Goal: Find specific page/section: Find specific page/section

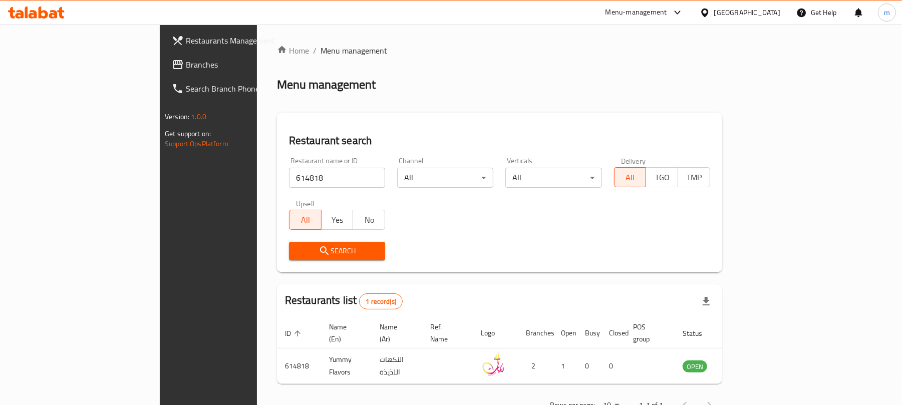
click at [727, 18] on div "[GEOGRAPHIC_DATA]" at bounding box center [747, 12] width 66 height 11
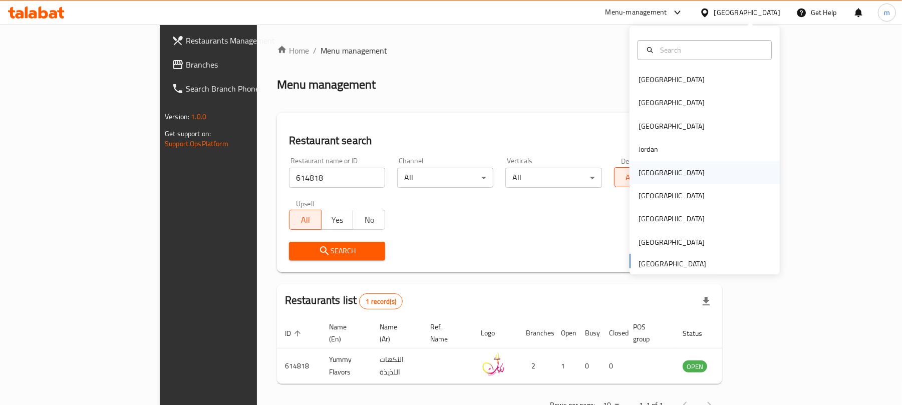
click at [643, 171] on div "Kuwait" at bounding box center [671, 172] width 66 height 11
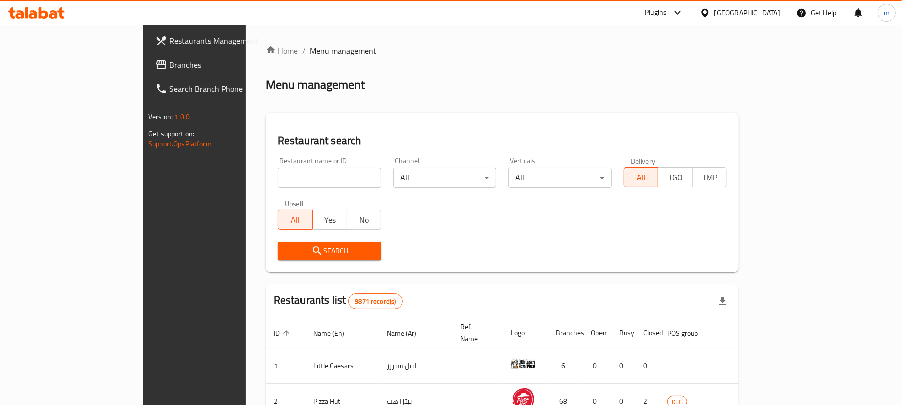
click at [169, 61] on span "Branches" at bounding box center [227, 65] width 117 height 12
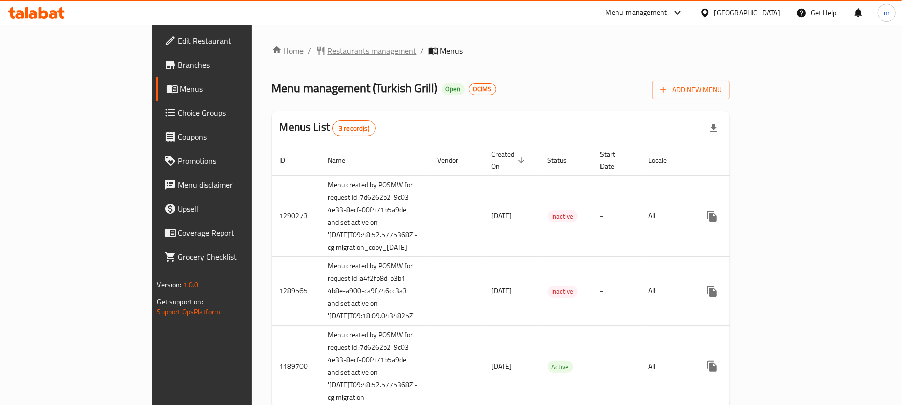
click at [328, 45] on span "Restaurants management" at bounding box center [372, 51] width 89 height 12
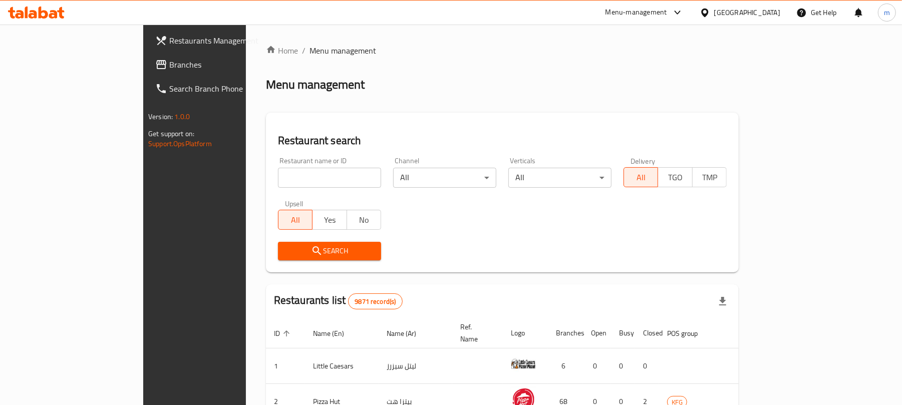
click at [297, 181] on input "search" at bounding box center [329, 178] width 103 height 20
paste input "172"
type input "172"
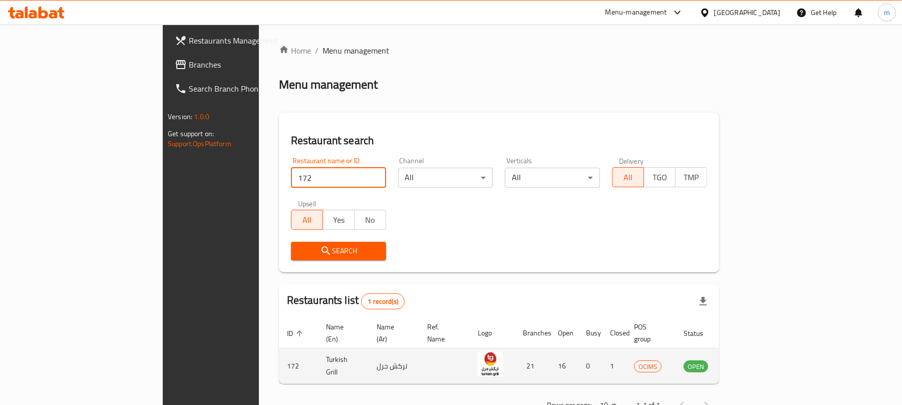
click at [748, 363] on icon "enhanced table" at bounding box center [742, 367] width 11 height 9
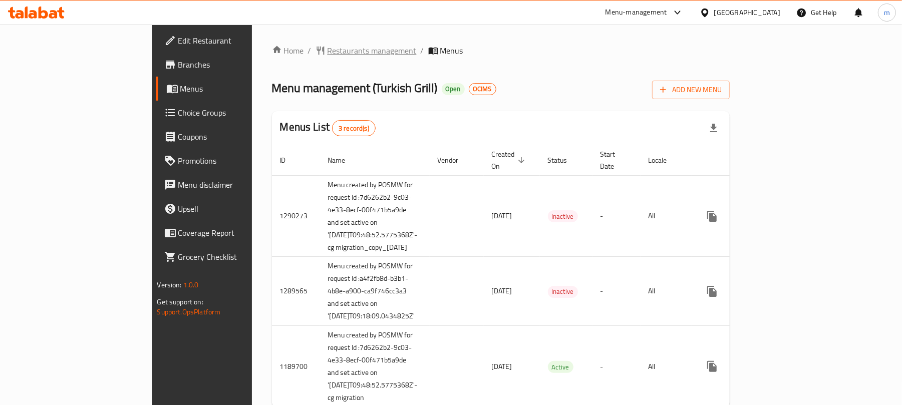
click at [328, 51] on span "Restaurants management" at bounding box center [372, 51] width 89 height 12
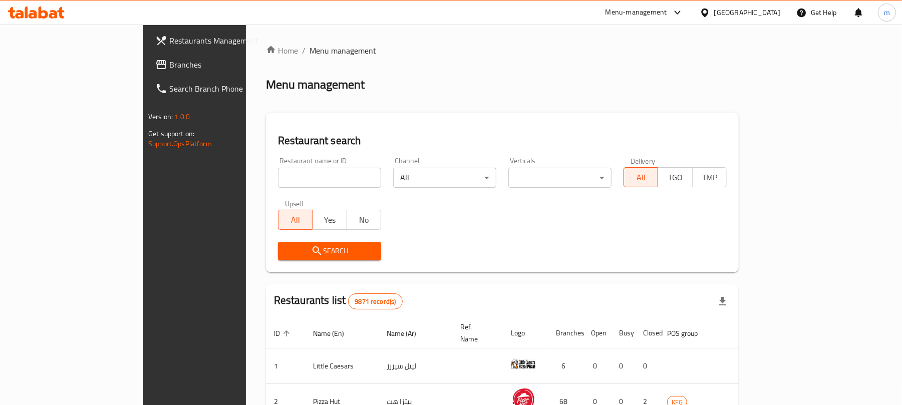
click at [291, 174] on input "search" at bounding box center [329, 178] width 103 height 20
paste input "172"
type input "172"
click button "Search" at bounding box center [329, 251] width 103 height 19
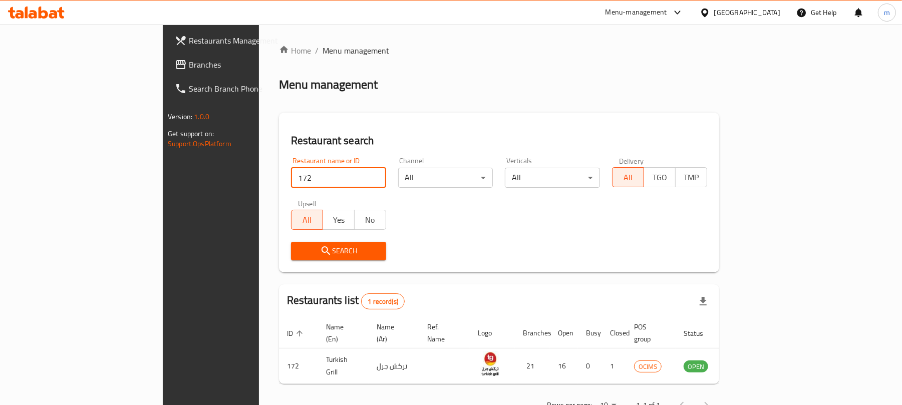
click at [303, 251] on span "Search" at bounding box center [338, 251] width 79 height 13
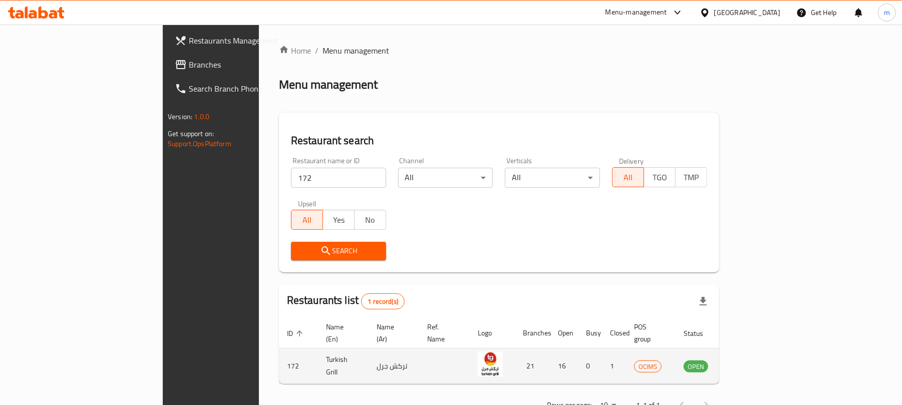
click at [763, 362] on td "enhanced table" at bounding box center [745, 367] width 35 height 36
click at [748, 363] on icon "enhanced table" at bounding box center [742, 367] width 11 height 9
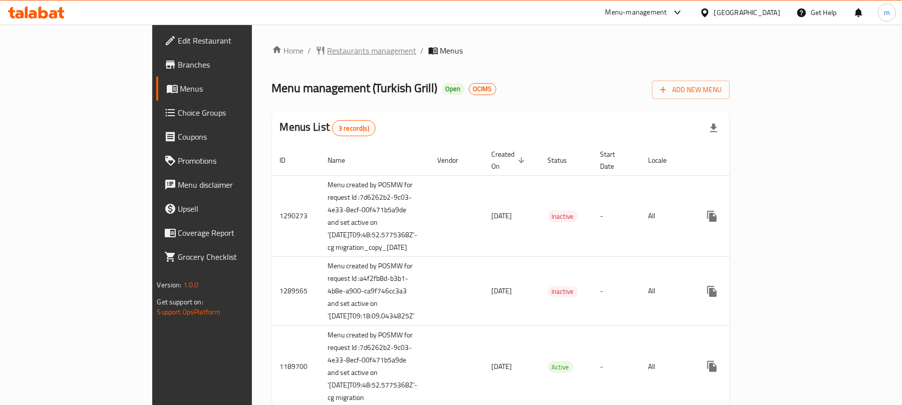
click at [328, 46] on span "Restaurants management" at bounding box center [372, 51] width 89 height 12
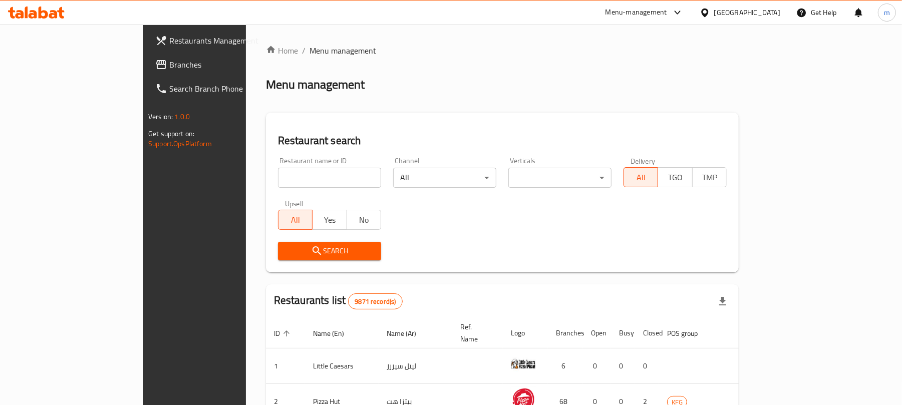
click at [278, 181] on input "search" at bounding box center [329, 178] width 103 height 20
paste input "172"
type input "172"
click button "Search" at bounding box center [329, 251] width 103 height 19
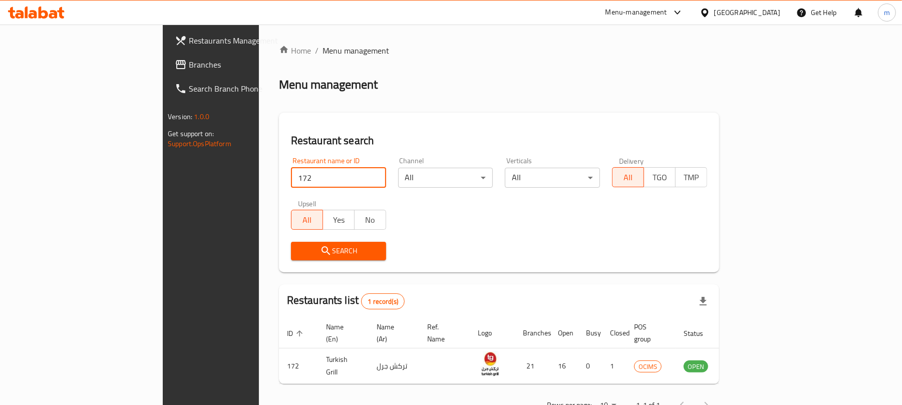
click at [423, 251] on div "Search" at bounding box center [499, 251] width 428 height 31
click at [744, 11] on div "Kuwait" at bounding box center [740, 13] width 97 height 24
click at [714, 14] on div at bounding box center [707, 12] width 15 height 11
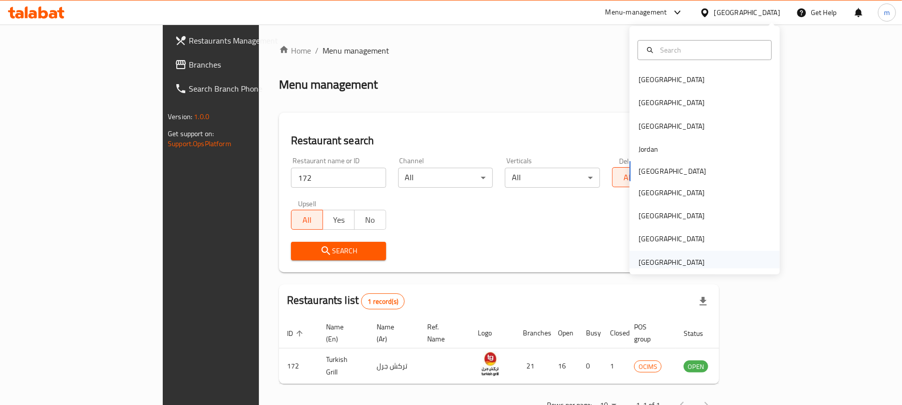
click at [655, 259] on div "[GEOGRAPHIC_DATA]" at bounding box center [671, 262] width 66 height 11
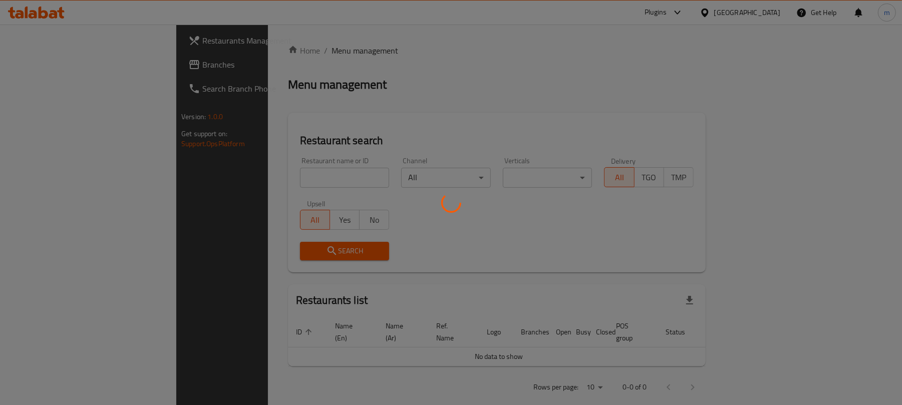
click at [51, 68] on div at bounding box center [451, 202] width 902 height 405
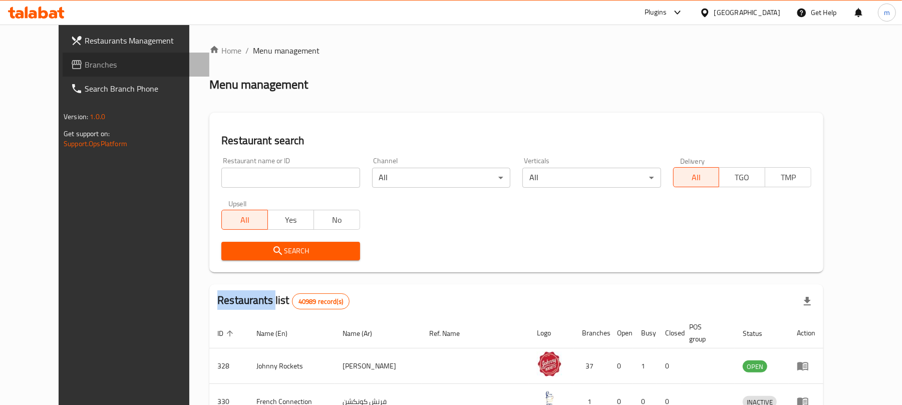
click at [85, 61] on span "Branches" at bounding box center [143, 65] width 117 height 12
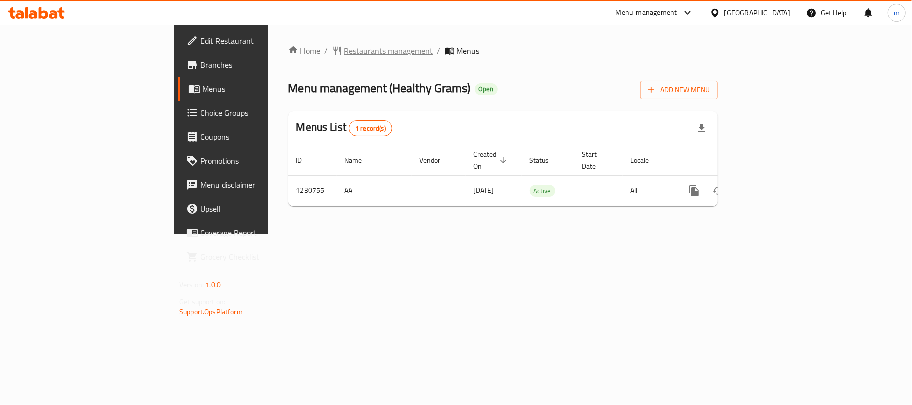
click at [344, 53] on span "Restaurants management" at bounding box center [388, 51] width 89 height 12
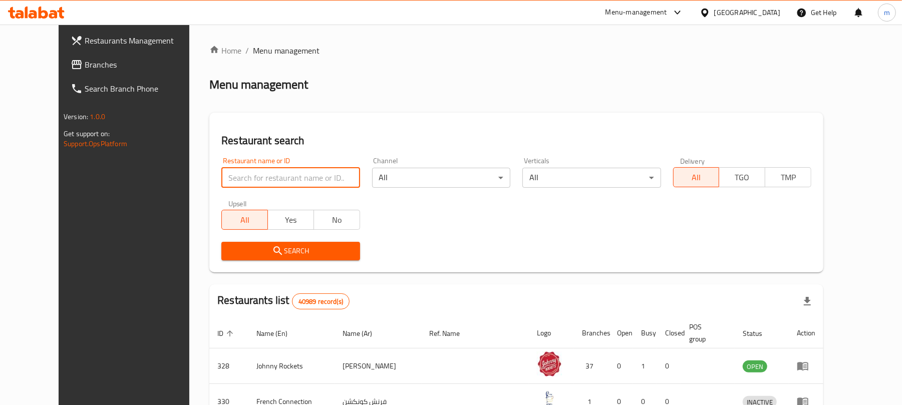
click at [277, 176] on input "search" at bounding box center [290, 178] width 138 height 20
paste input "677230"
type input "677230"
click button "Search" at bounding box center [290, 251] width 138 height 19
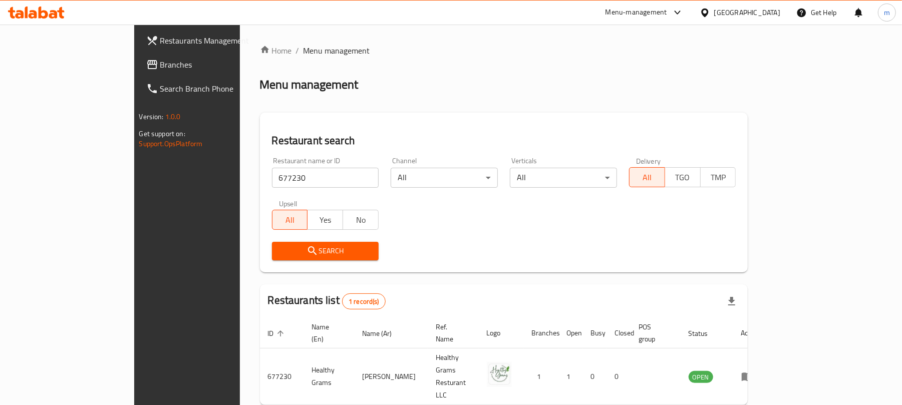
click at [160, 61] on span "Branches" at bounding box center [218, 65] width 117 height 12
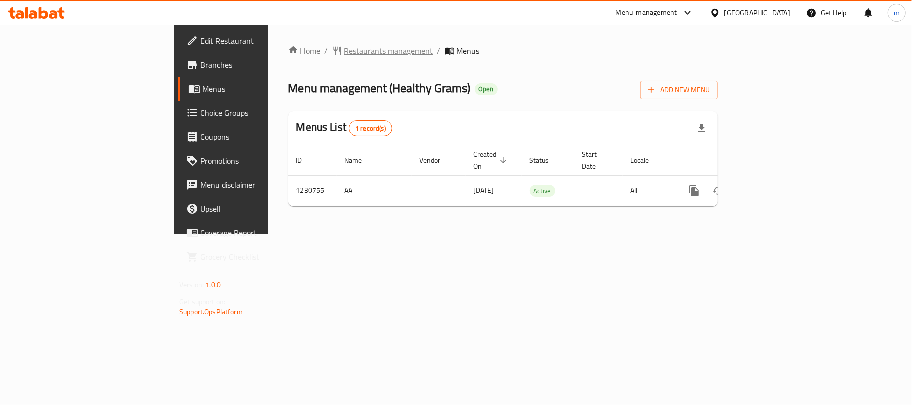
click at [344, 45] on span "Restaurants management" at bounding box center [388, 51] width 89 height 12
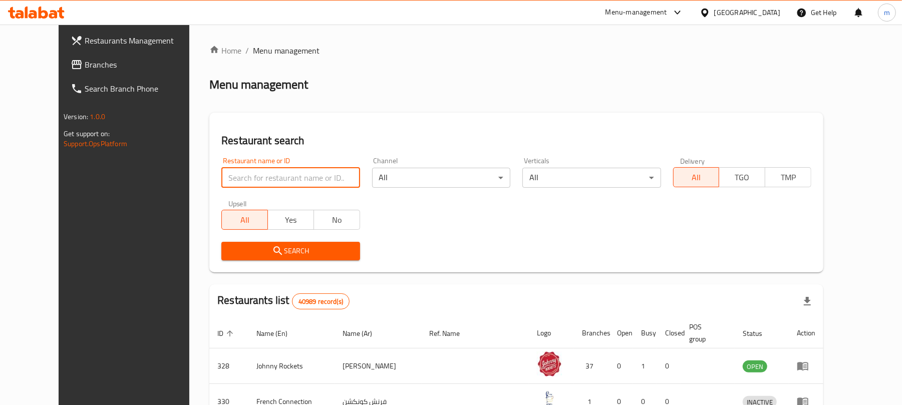
drag, startPoint x: 257, startPoint y: 180, endPoint x: 192, endPoint y: 192, distance: 66.2
click at [234, 193] on div "Restaurant name or ID Restaurant name or ID" at bounding box center [290, 172] width 150 height 43
paste input "677230"
type input "677230"
click button "Search" at bounding box center [290, 251] width 138 height 19
